Goal: Check status: Check status

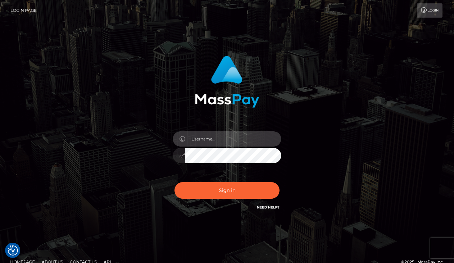
click at [233, 145] on input "text" at bounding box center [233, 139] width 96 height 15
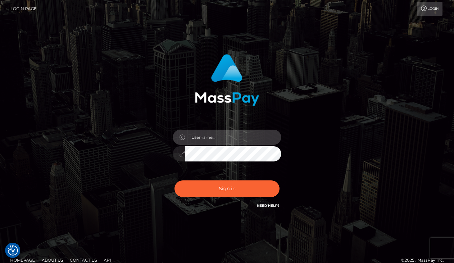
scroll to position [3, 0]
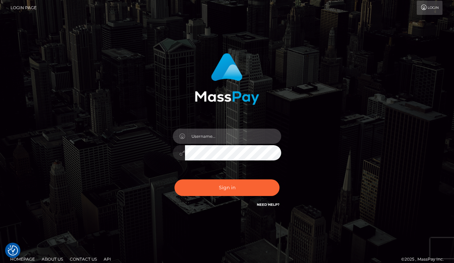
click at [271, 137] on input "text" at bounding box center [233, 136] width 96 height 15
type input "aluasupport"
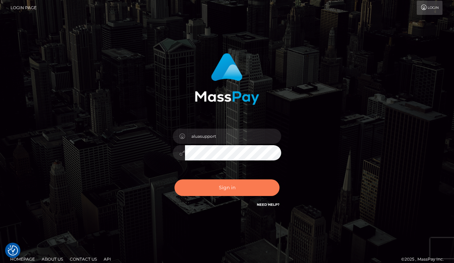
click at [243, 190] on button "Sign in" at bounding box center [227, 188] width 105 height 17
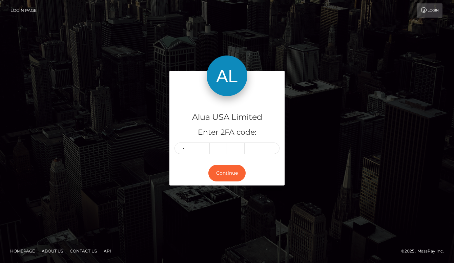
type input "5"
type input "3"
type input "0"
type input "4"
type input "1"
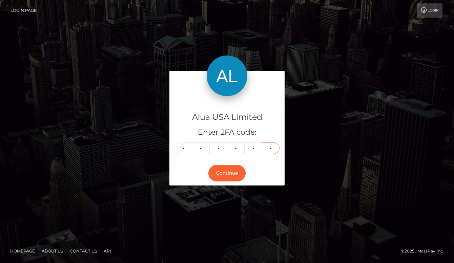
type input "5"
click at [227, 173] on button "Continue" at bounding box center [227, 173] width 37 height 17
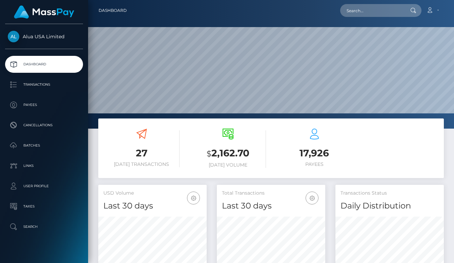
scroll to position [119, 109]
click at [385, 13] on input "text" at bounding box center [372, 10] width 64 height 13
paste input "66aaa7f245cf76698e0e7eb7"
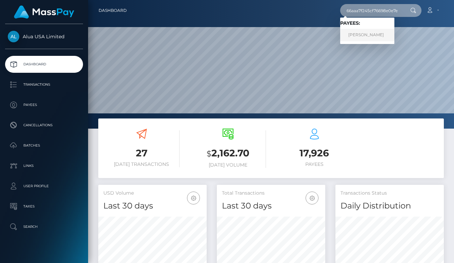
type input "66aaa7f245cf76698e0e7eb7"
click at [374, 34] on link "Ellie Reed" at bounding box center [367, 35] width 54 height 13
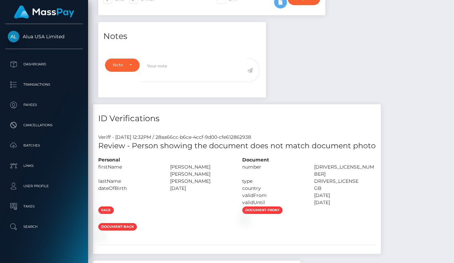
scroll to position [136, 0]
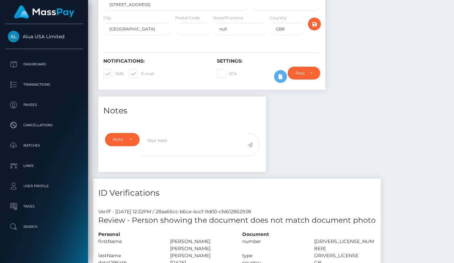
click at [294, 131] on div "Notes Note Type Compliance Clear Compliance General Note Type" at bounding box center [271, 261] width 356 height 329
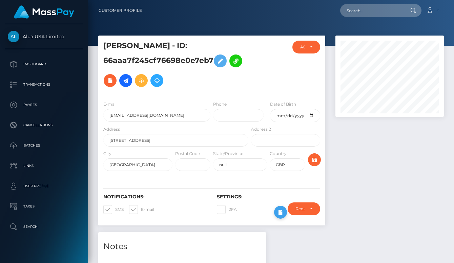
scroll to position [0, 0]
click at [281, 217] on icon at bounding box center [281, 213] width 8 height 8
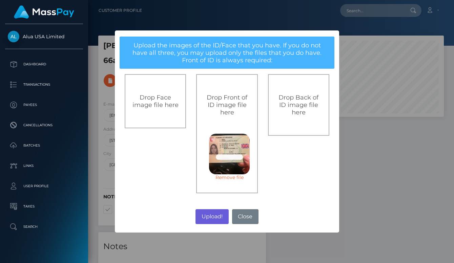
click at [216, 219] on button "Upload!" at bounding box center [212, 217] width 33 height 15
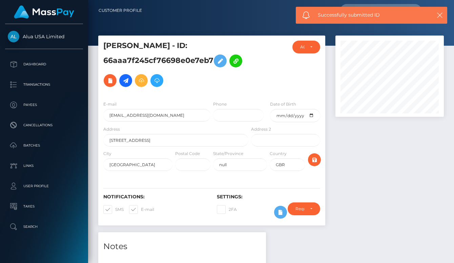
click at [220, 218] on div "× Upload the images of the ID/Face that you have. If you do not have all three,…" at bounding box center [227, 131] width 454 height 263
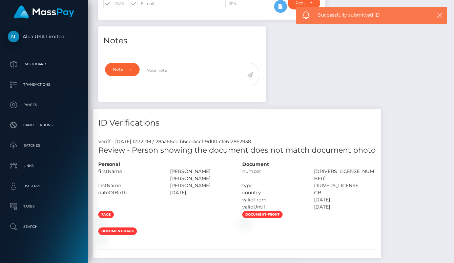
scroll to position [222, 0]
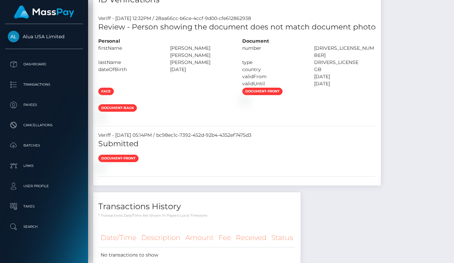
scroll to position [528, 0]
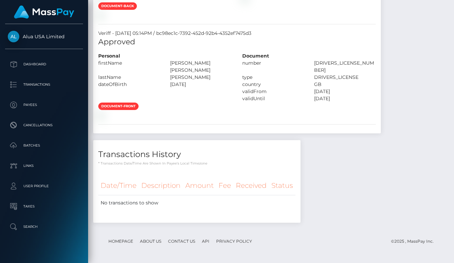
scroll to position [605, 0]
click at [316, 19] on div "face document-front document-back" at bounding box center [237, 1] width 288 height 33
